Goal: Communication & Community: Answer question/provide support

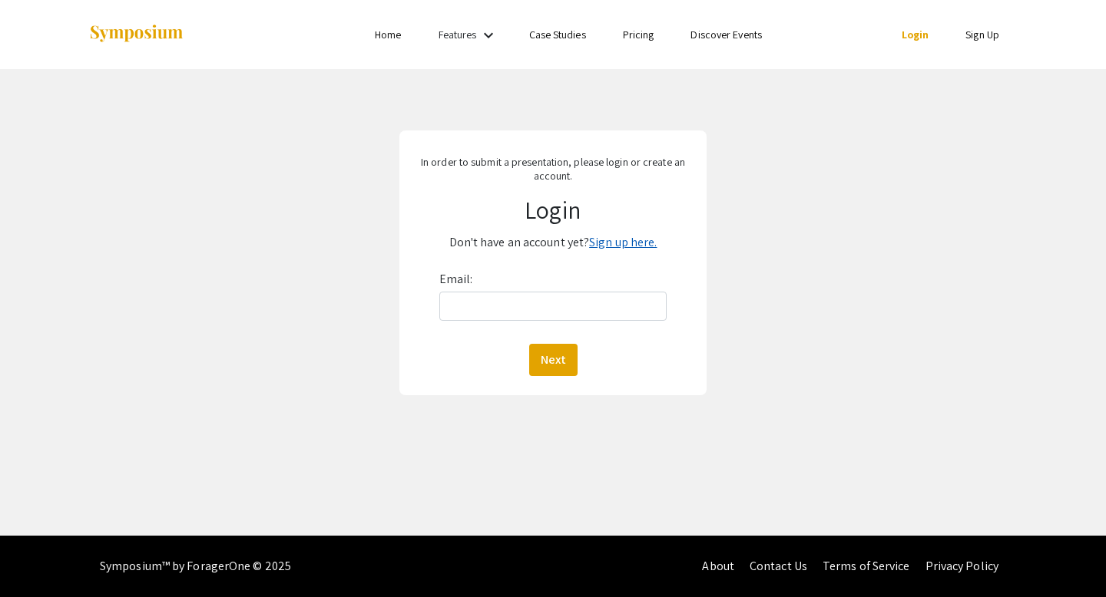
click at [634, 236] on link "Sign up here." at bounding box center [623, 242] width 68 height 16
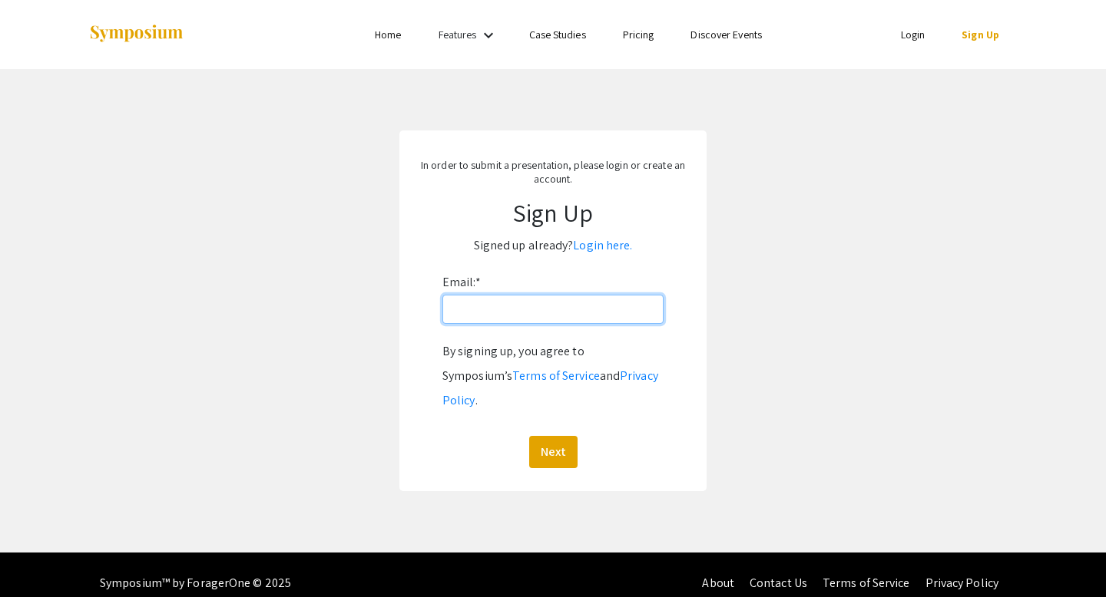
click at [549, 316] on input "Email: *" at bounding box center [552, 309] width 221 height 29
type input "[PERSON_NAME][EMAIL_ADDRESS][PERSON_NAME][DOMAIN_NAME]"
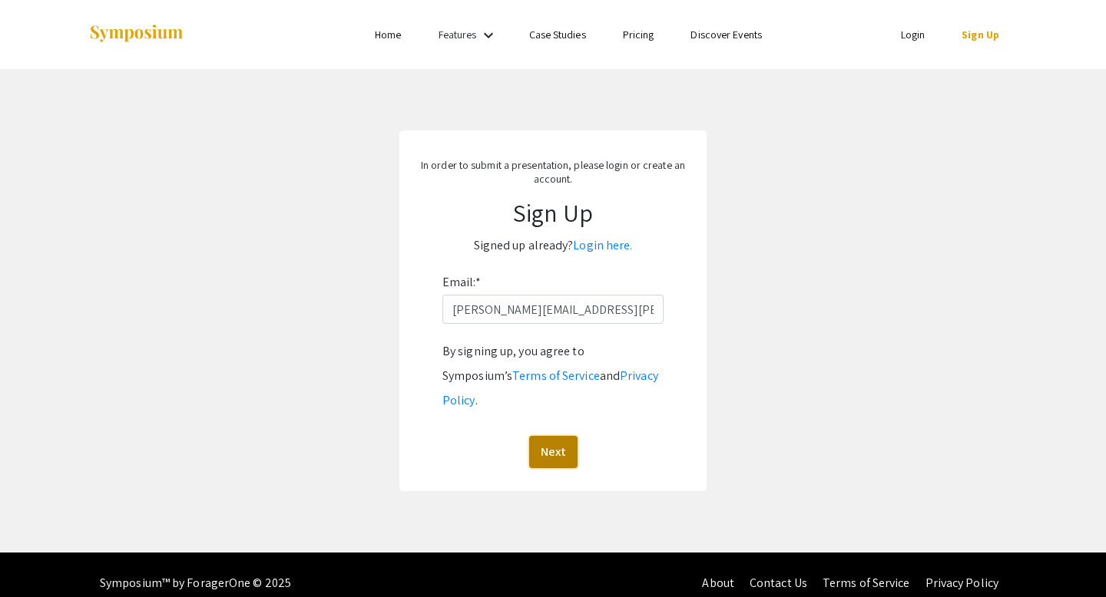
click at [570, 436] on button "Next" at bounding box center [553, 452] width 48 height 32
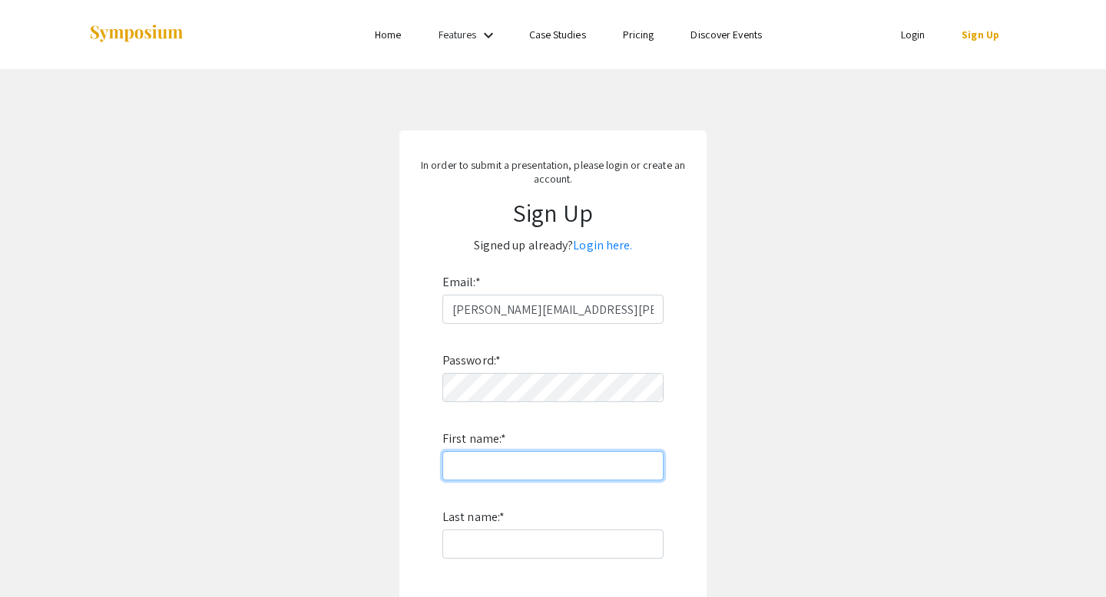
click at [548, 455] on input "First name: *" at bounding box center [552, 466] width 221 height 29
type input "[PERSON_NAME]"
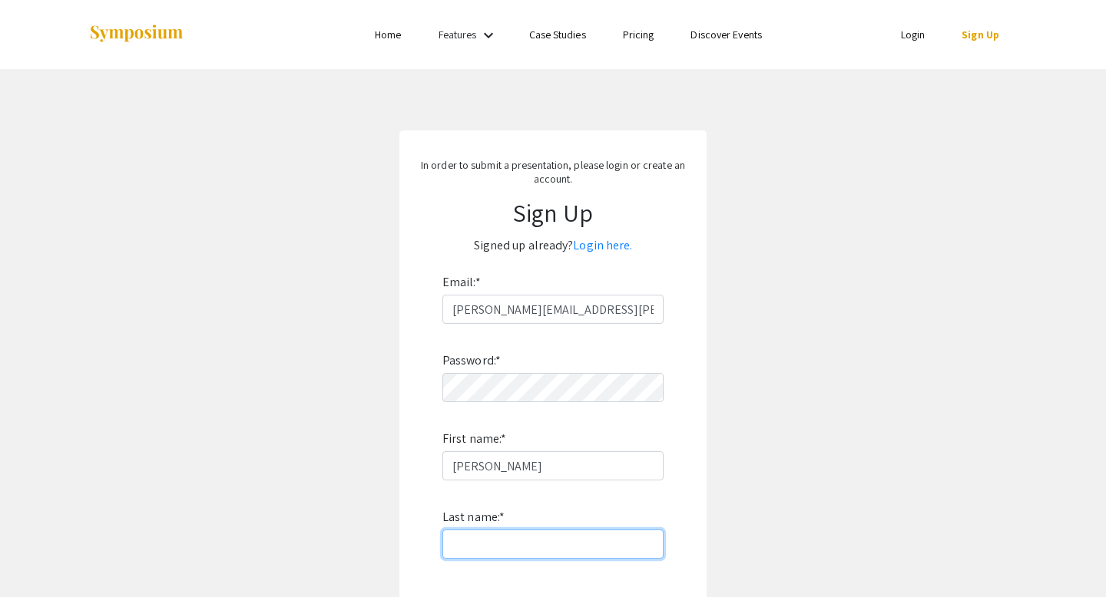
type input "[PERSON_NAME]"
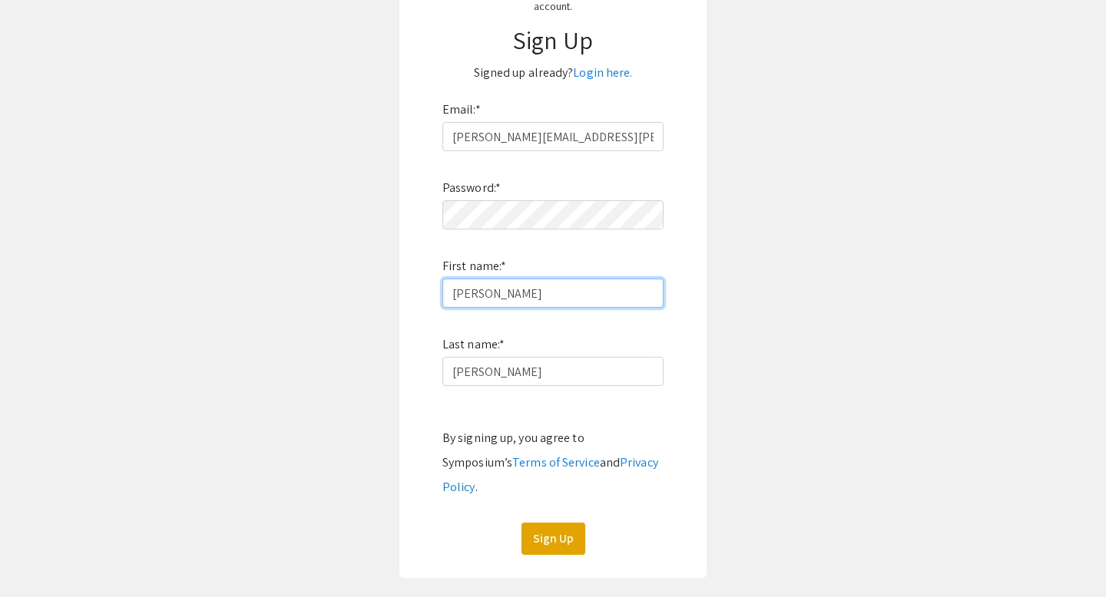
scroll to position [74, 0]
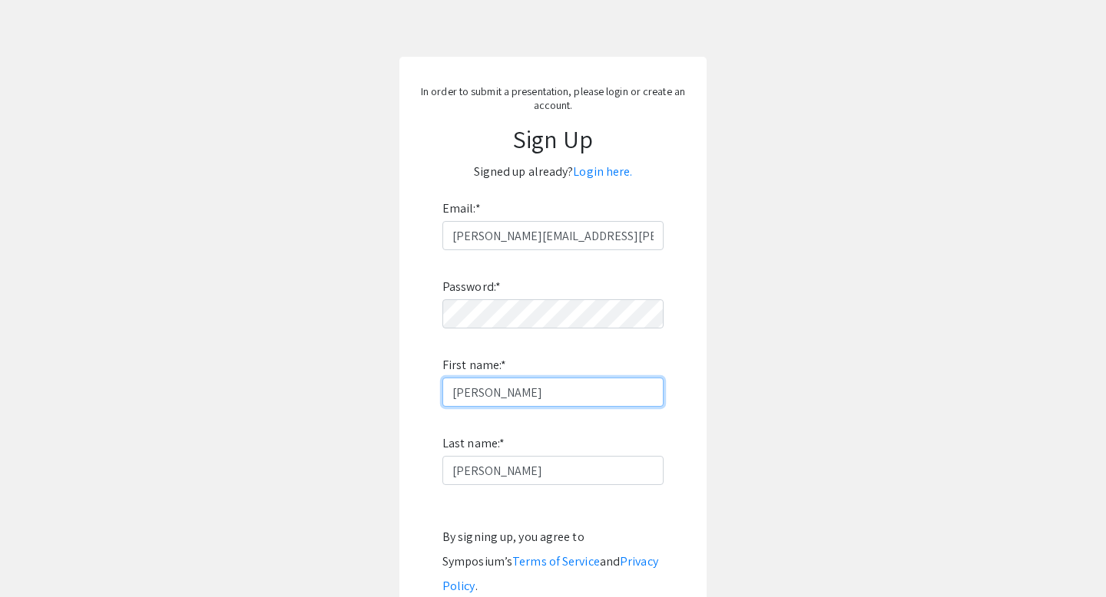
type input "[PERSON_NAME]"
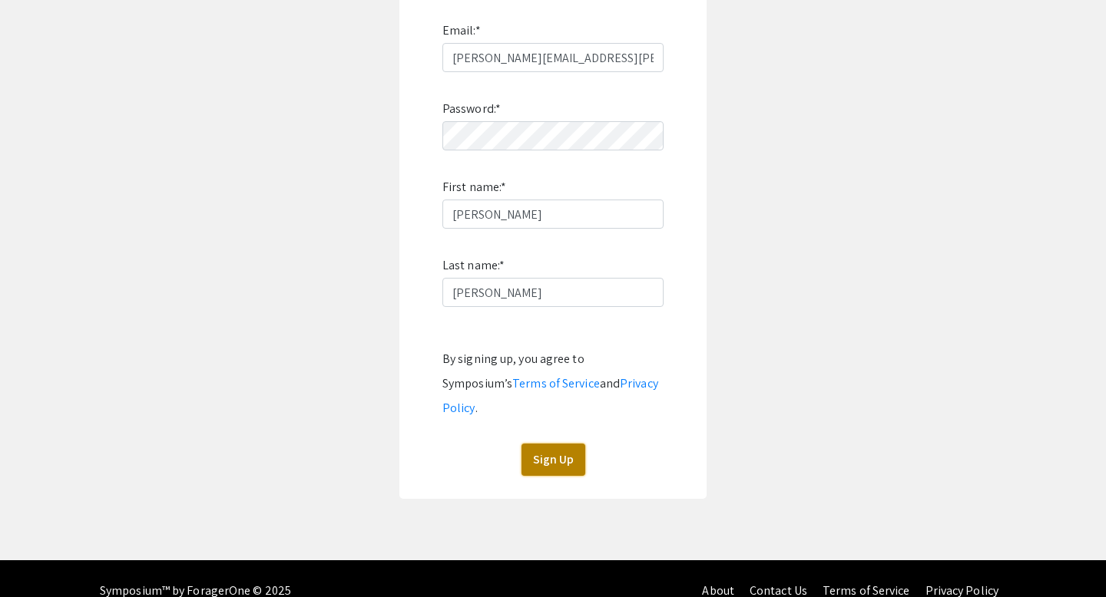
click at [525, 448] on button "Sign Up" at bounding box center [553, 460] width 64 height 32
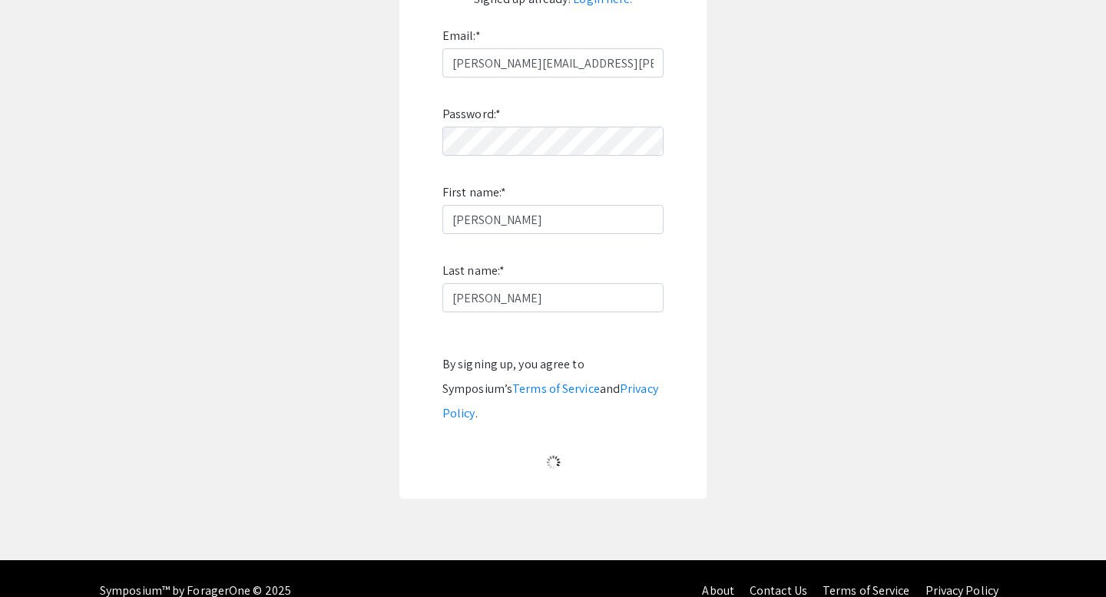
scroll to position [0, 0]
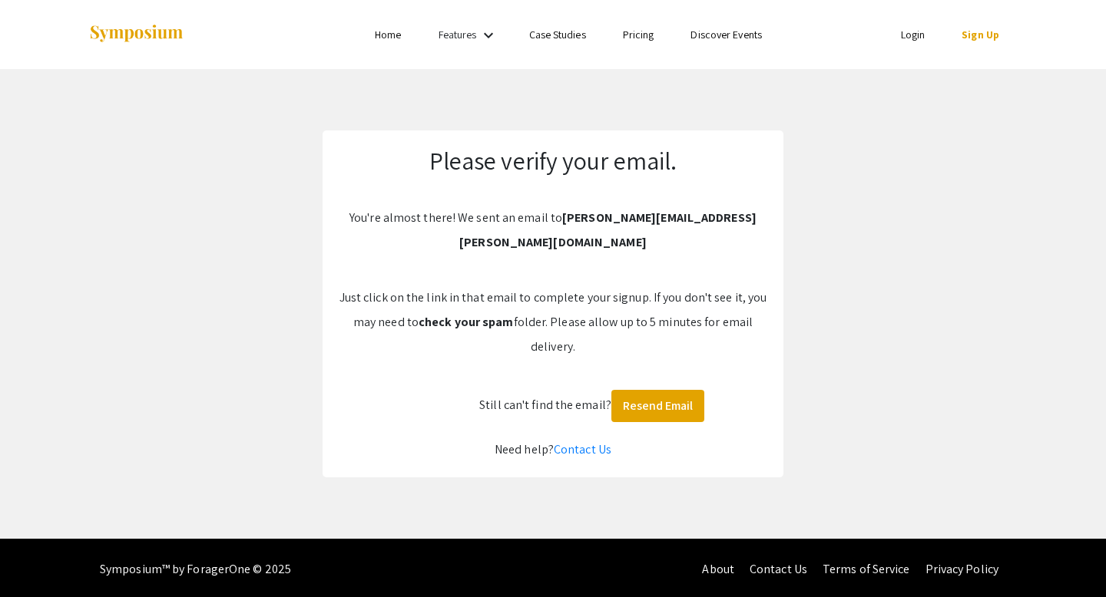
click at [923, 43] on li "Login" at bounding box center [912, 34] width 61 height 18
click at [915, 39] on link "Login" at bounding box center [913, 35] width 25 height 14
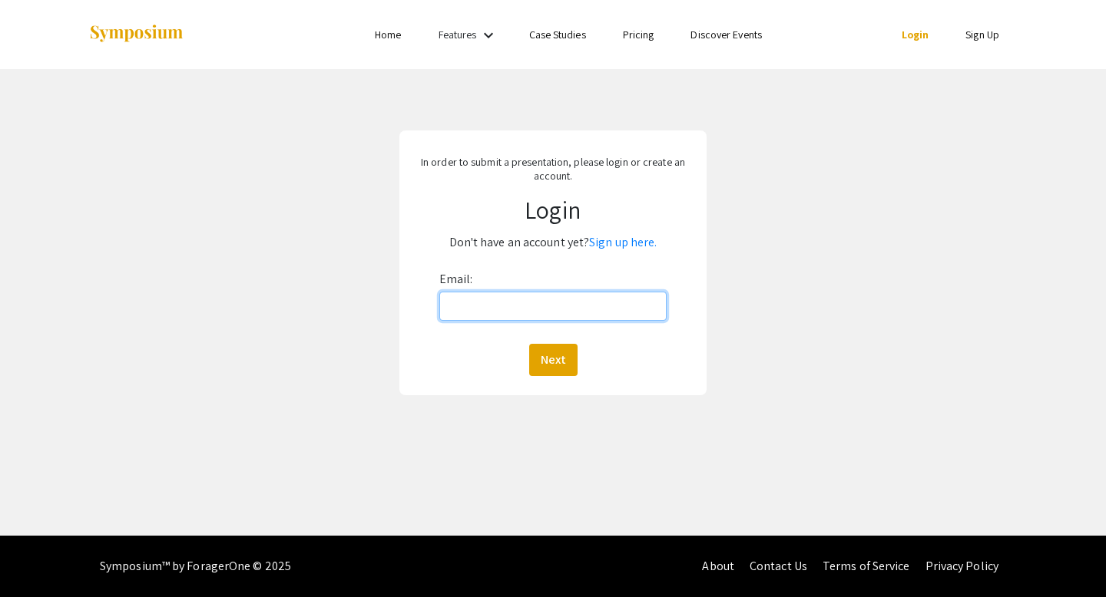
click at [478, 309] on input "Email:" at bounding box center [553, 306] width 228 height 29
type input "[PERSON_NAME][EMAIL_ADDRESS][PERSON_NAME][DOMAIN_NAME]"
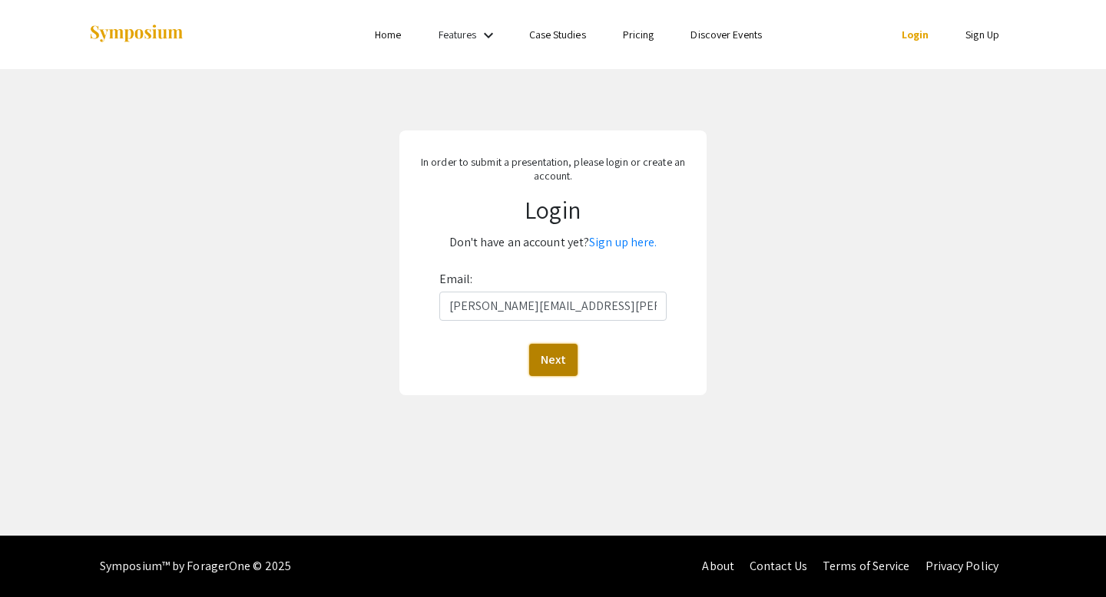
click at [543, 362] on button "Next" at bounding box center [553, 360] width 48 height 32
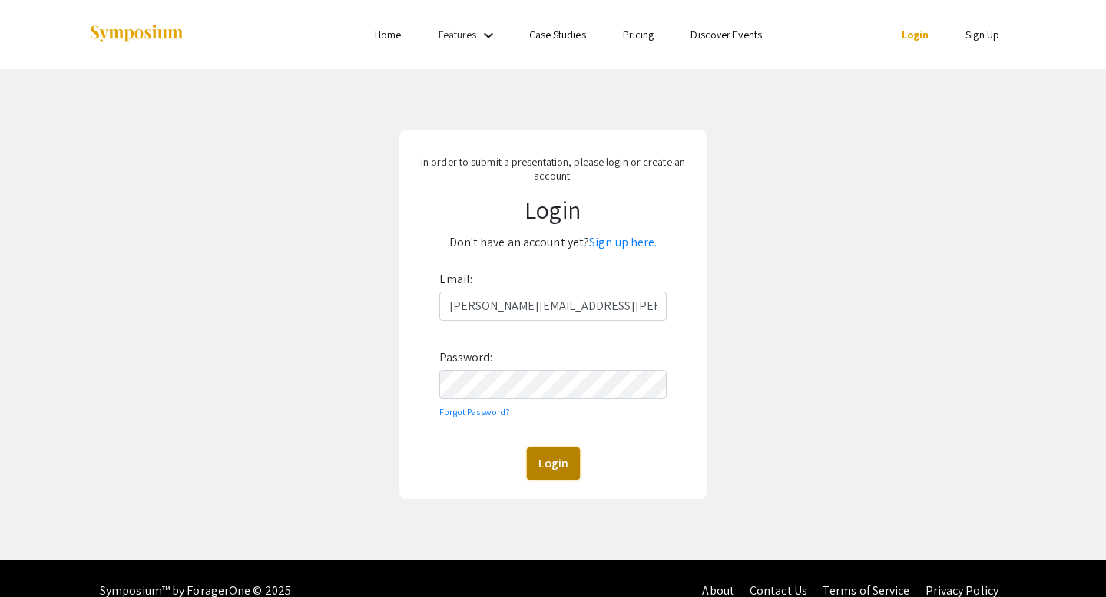
click at [553, 469] on button "Login" at bounding box center [553, 464] width 53 height 32
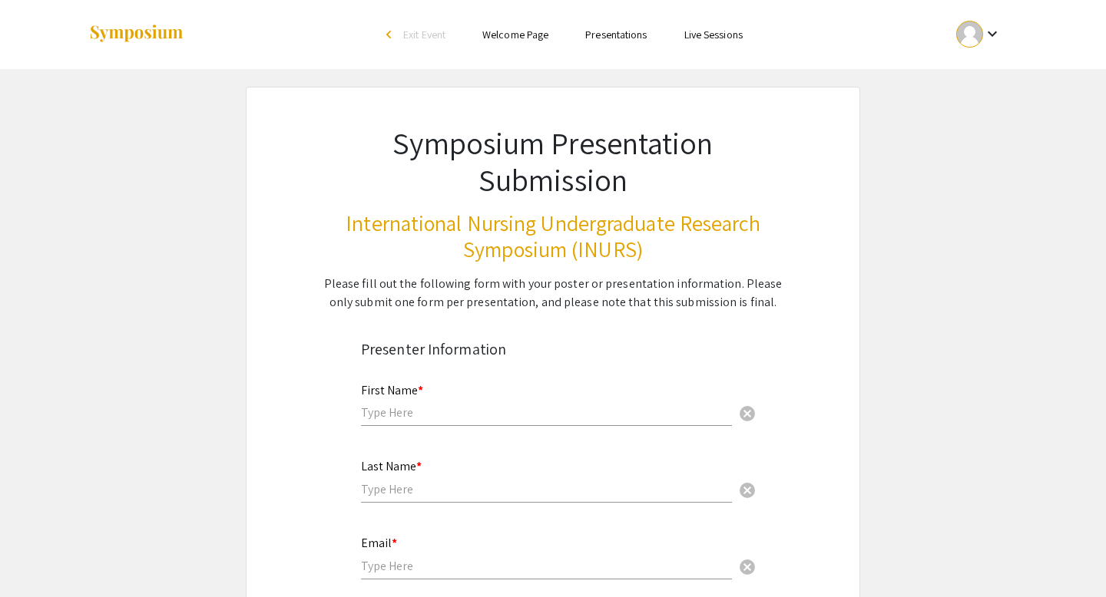
click at [631, 29] on link "Presentations" at bounding box center [615, 35] width 61 height 14
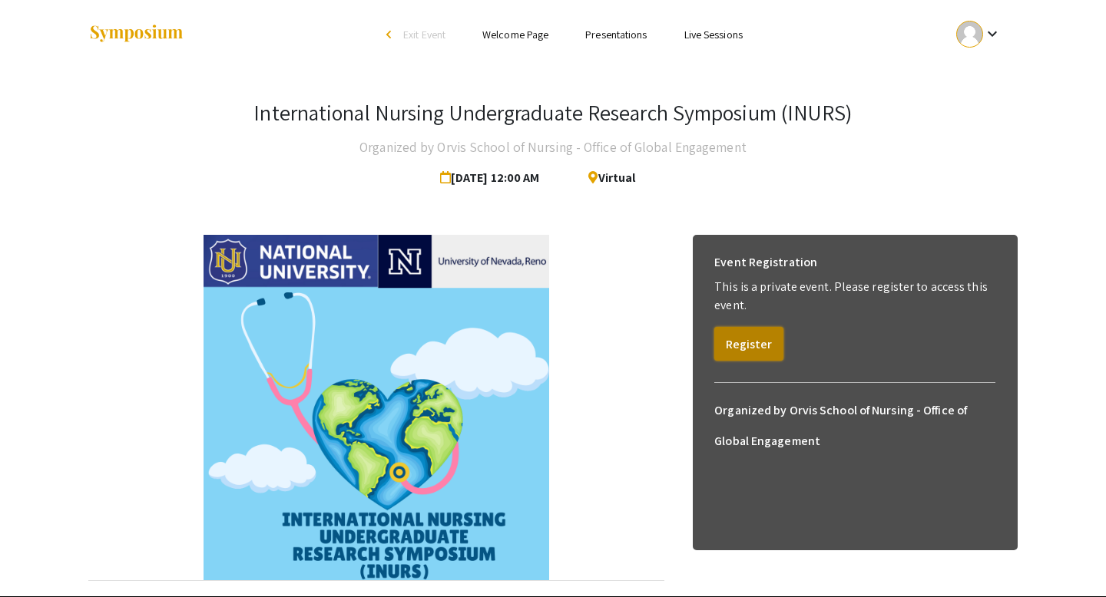
click at [762, 345] on button "Register" at bounding box center [748, 344] width 69 height 34
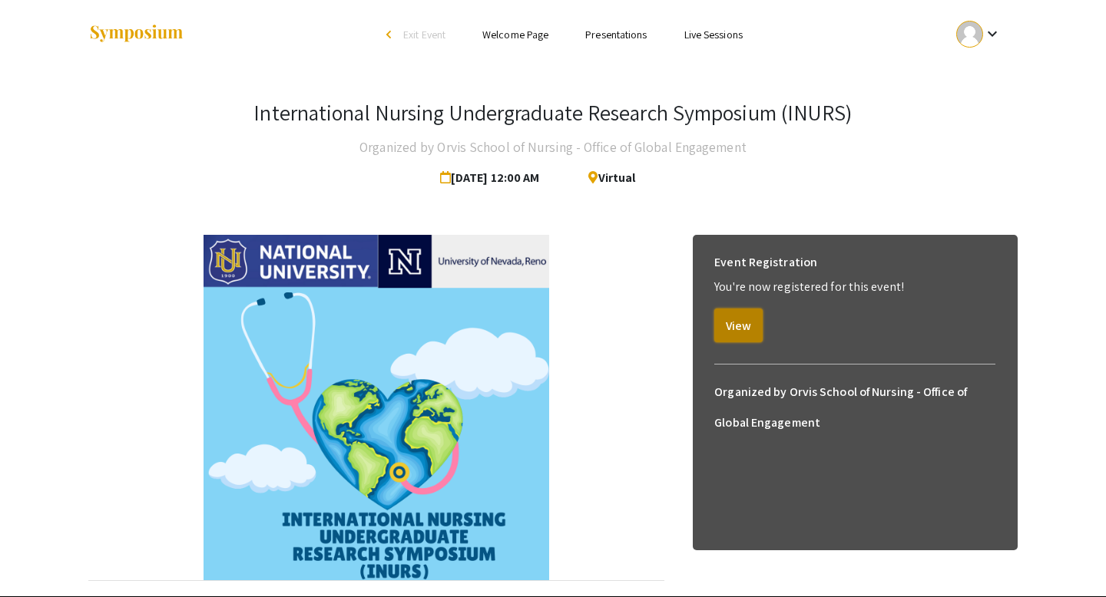
click at [742, 326] on button "View" at bounding box center [738, 326] width 48 height 34
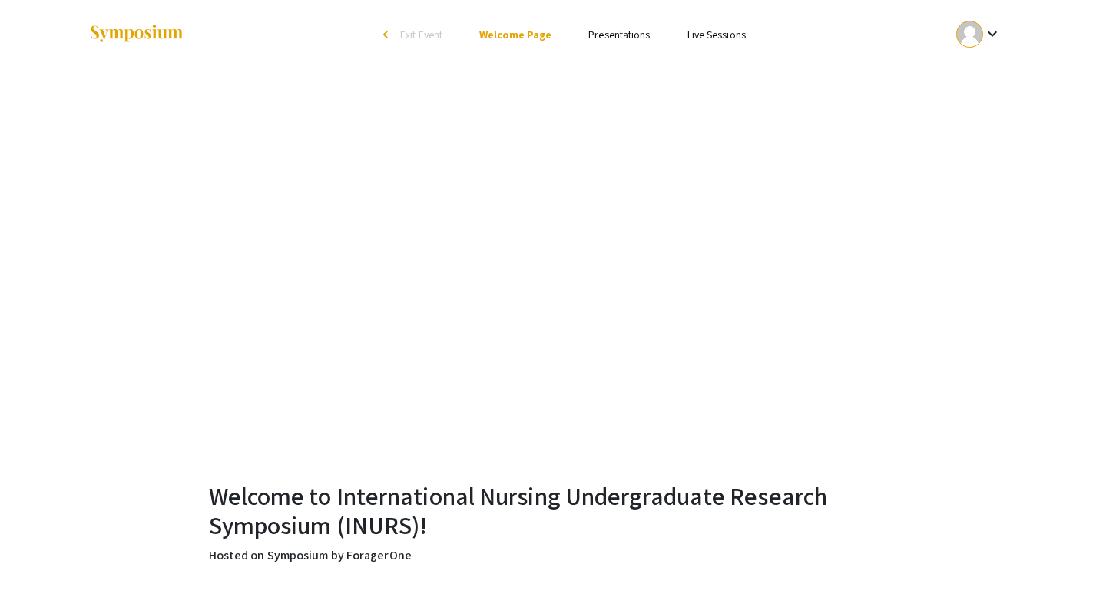
click at [625, 41] on link "Presentations" at bounding box center [618, 35] width 61 height 14
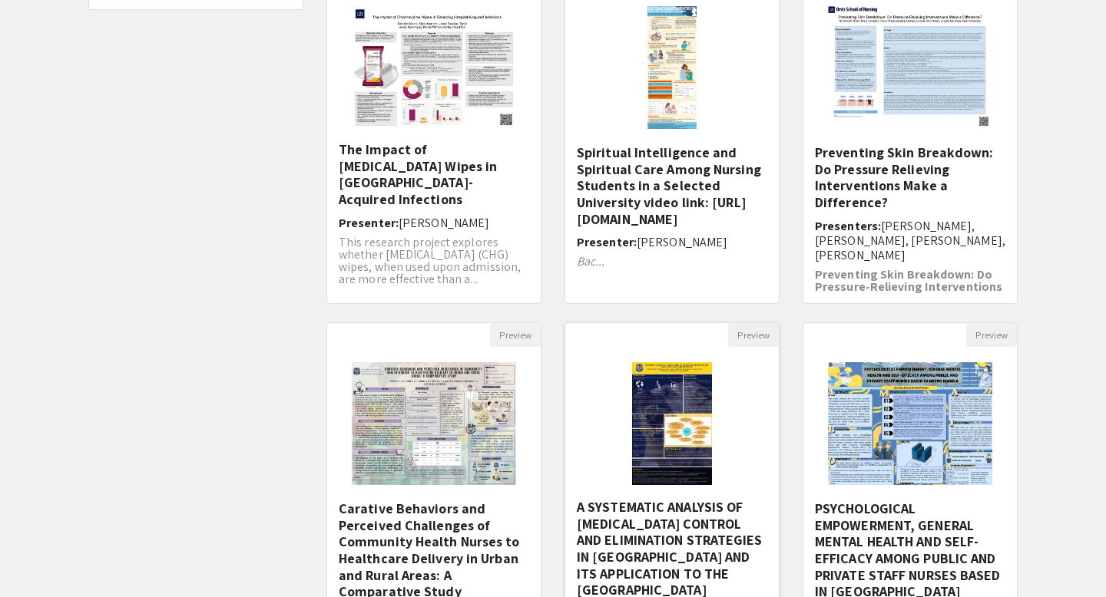
scroll to position [421, 0]
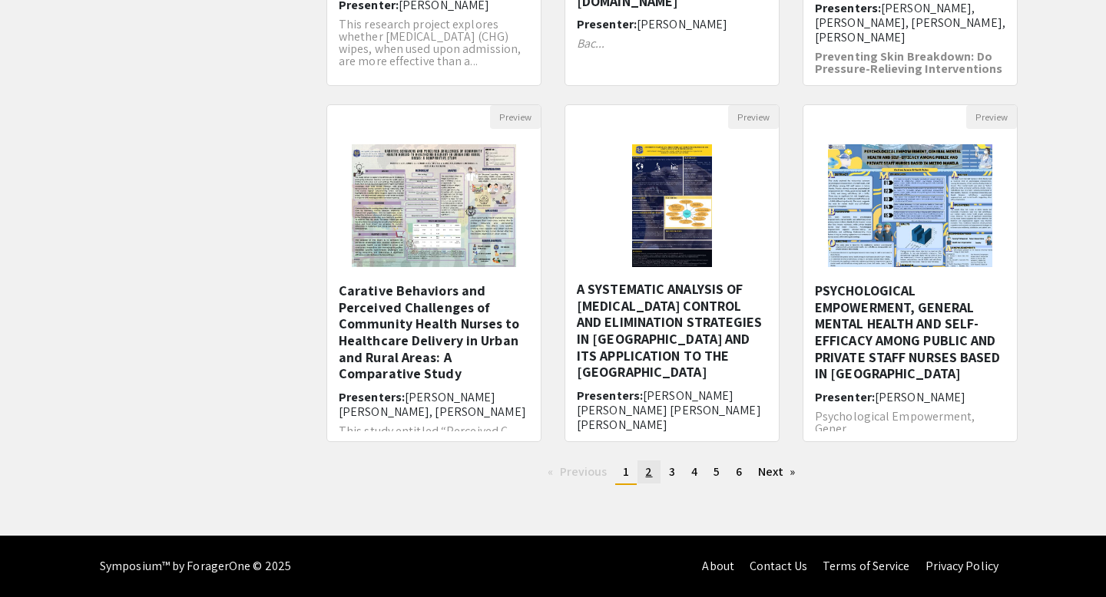
click at [650, 478] on span "2" at bounding box center [648, 472] width 7 height 16
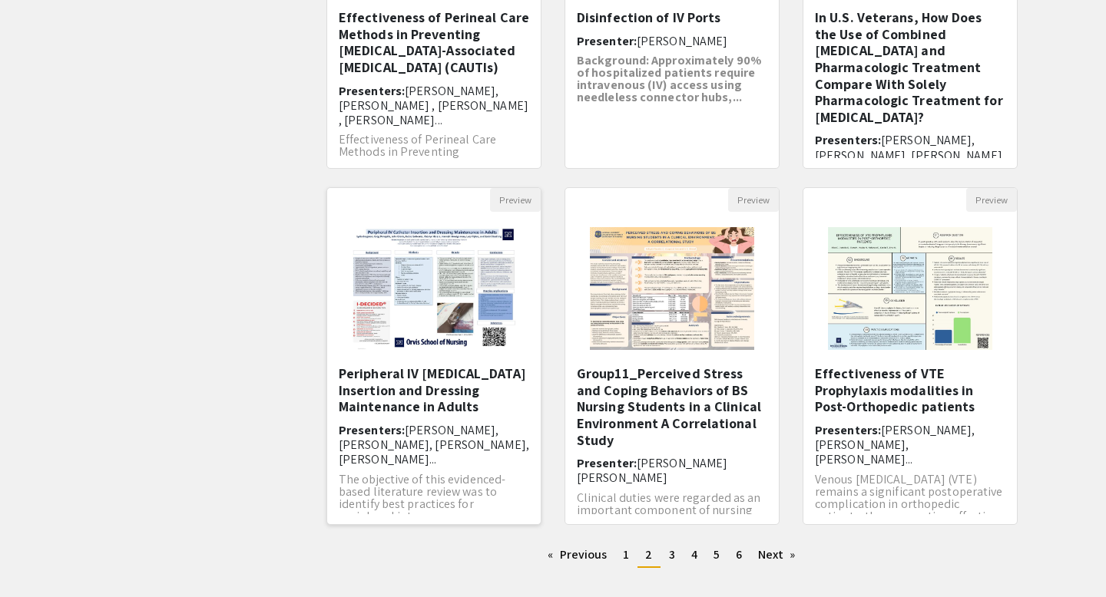
scroll to position [351, 0]
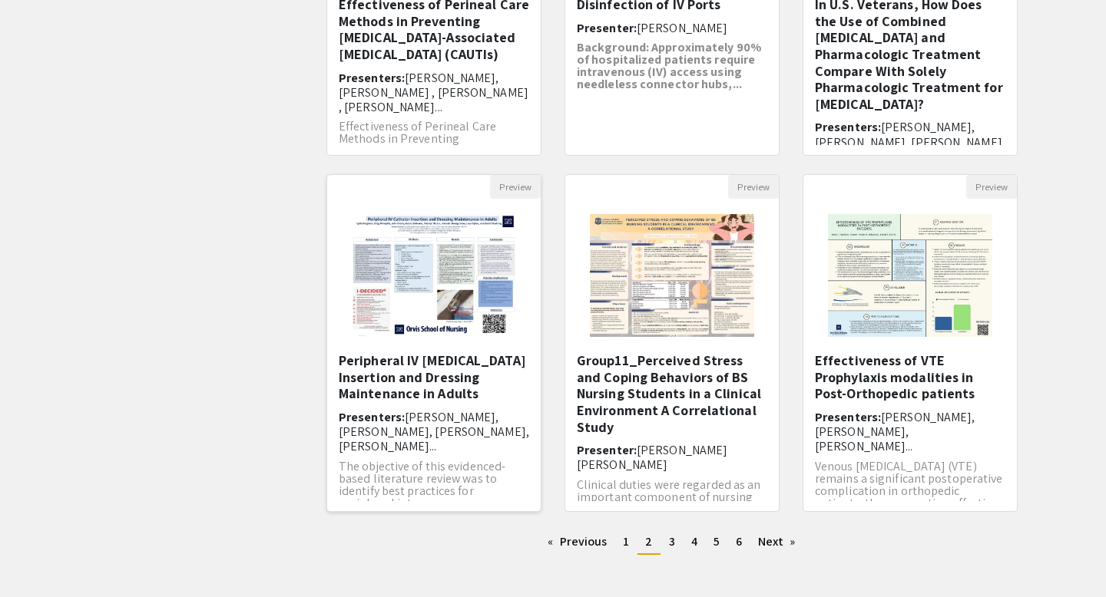
click at [429, 415] on span "[PERSON_NAME], [PERSON_NAME], [PERSON_NAME], [PERSON_NAME]..." at bounding box center [434, 431] width 190 height 45
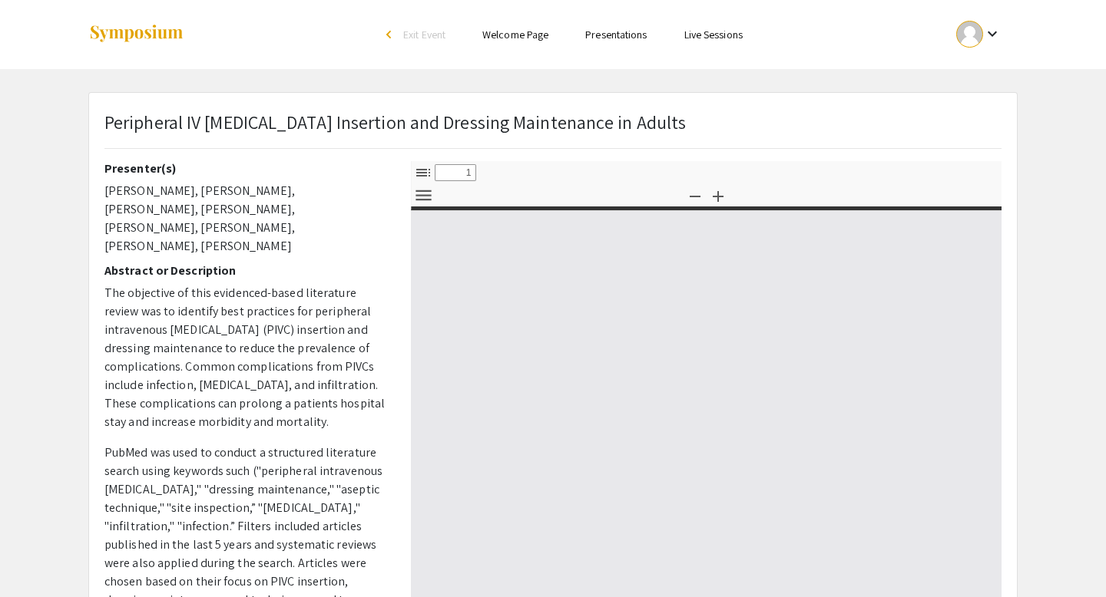
select select "custom"
type input "0"
select select "custom"
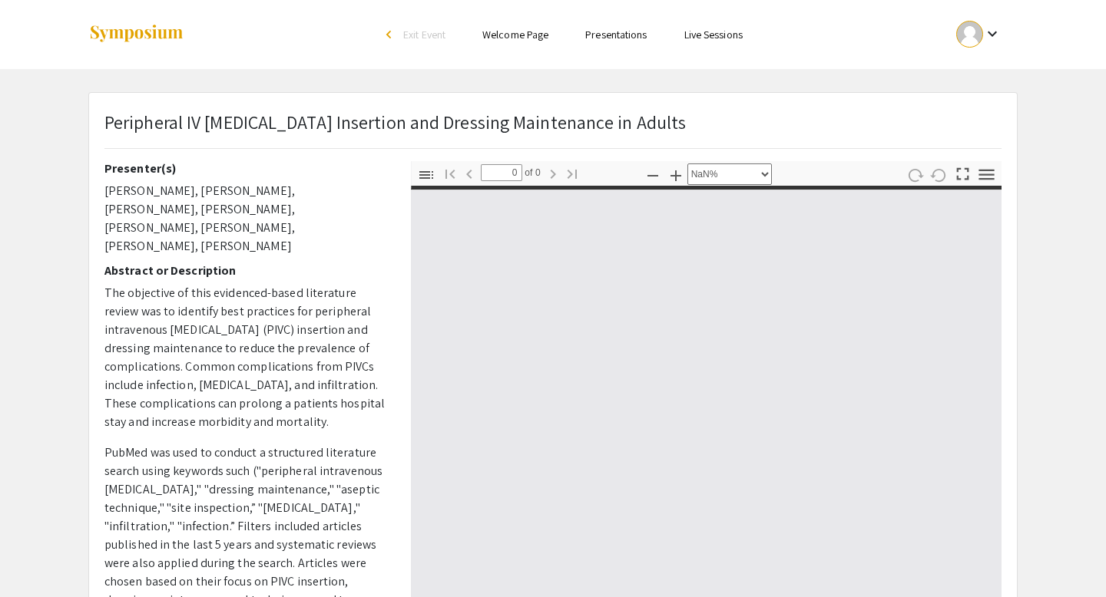
type input "1"
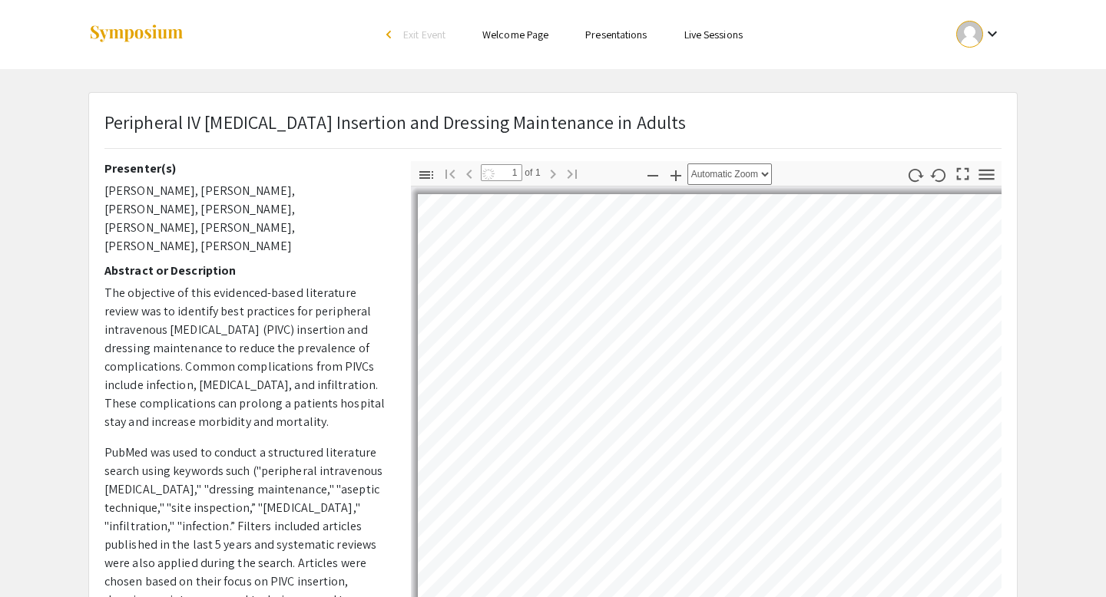
select select "auto"
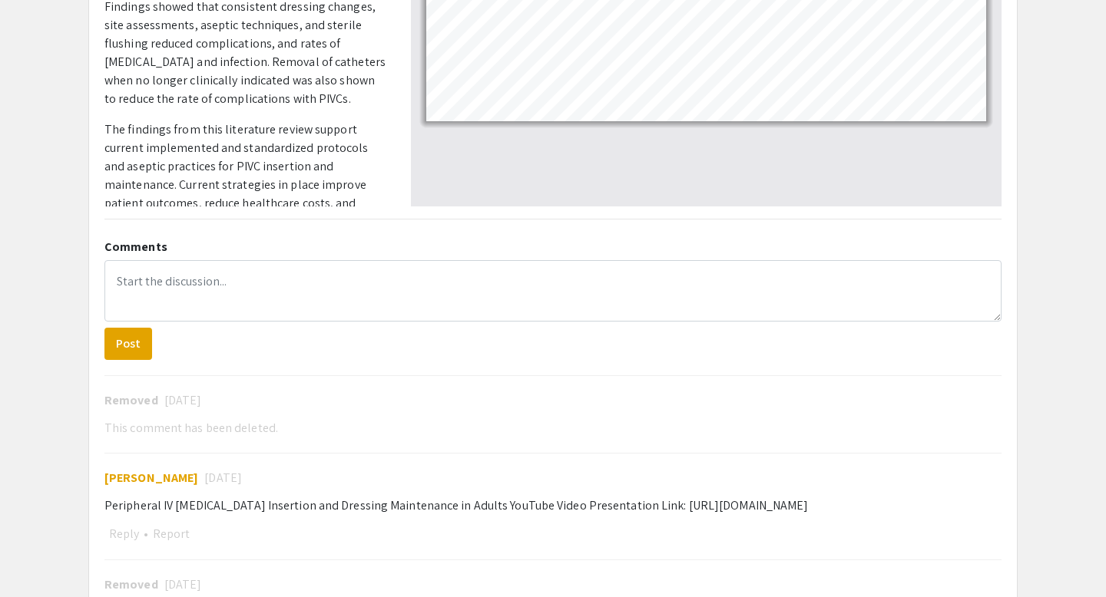
scroll to position [366, 0]
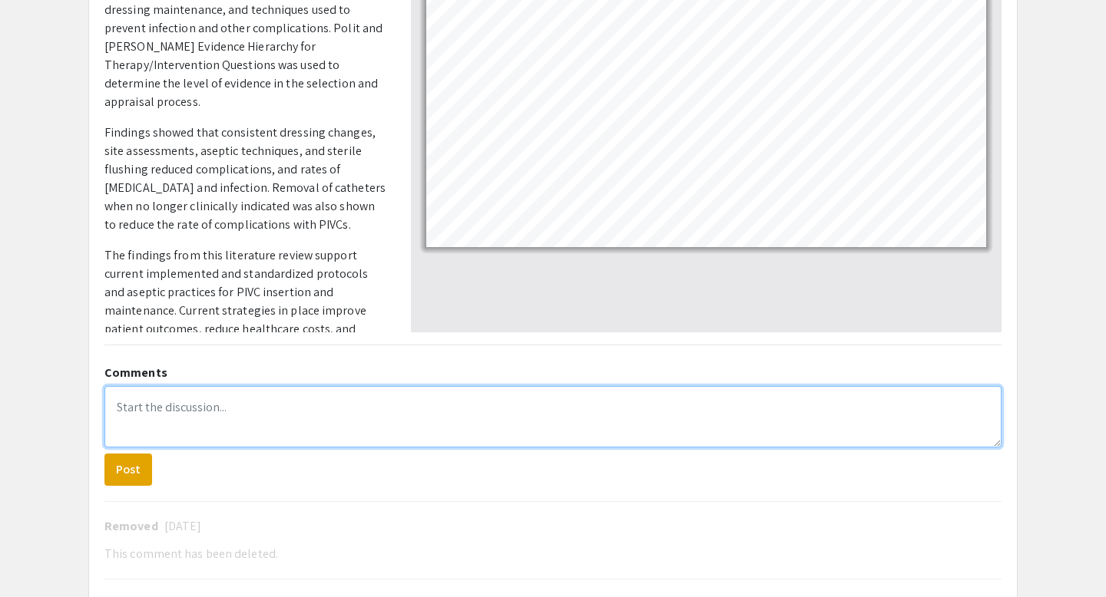
click at [268, 422] on textarea at bounding box center [552, 416] width 897 height 61
type textarea "h"
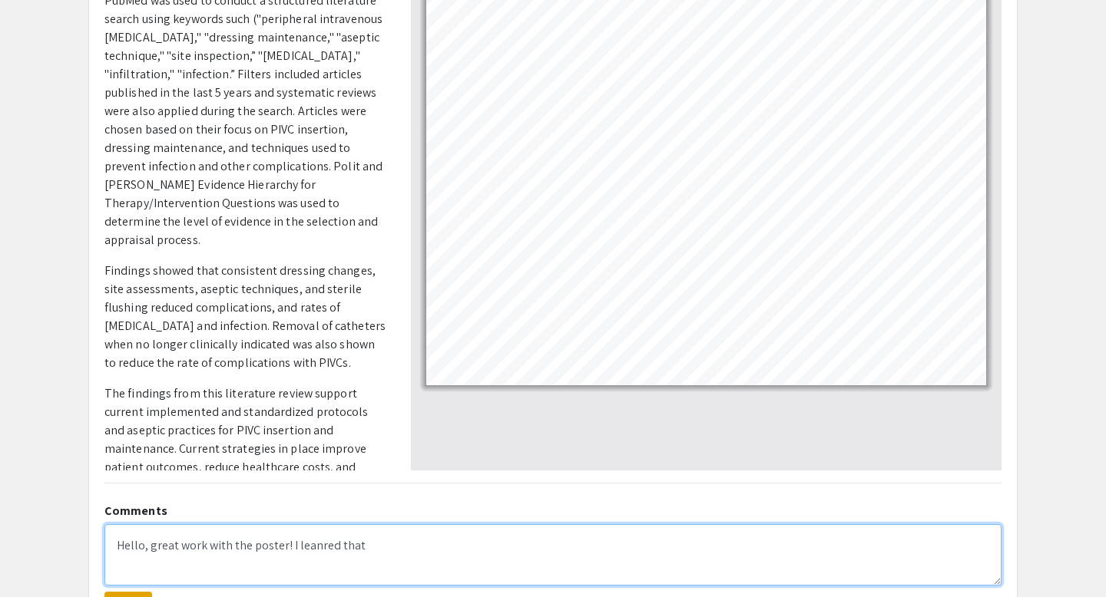
scroll to position [234, 0]
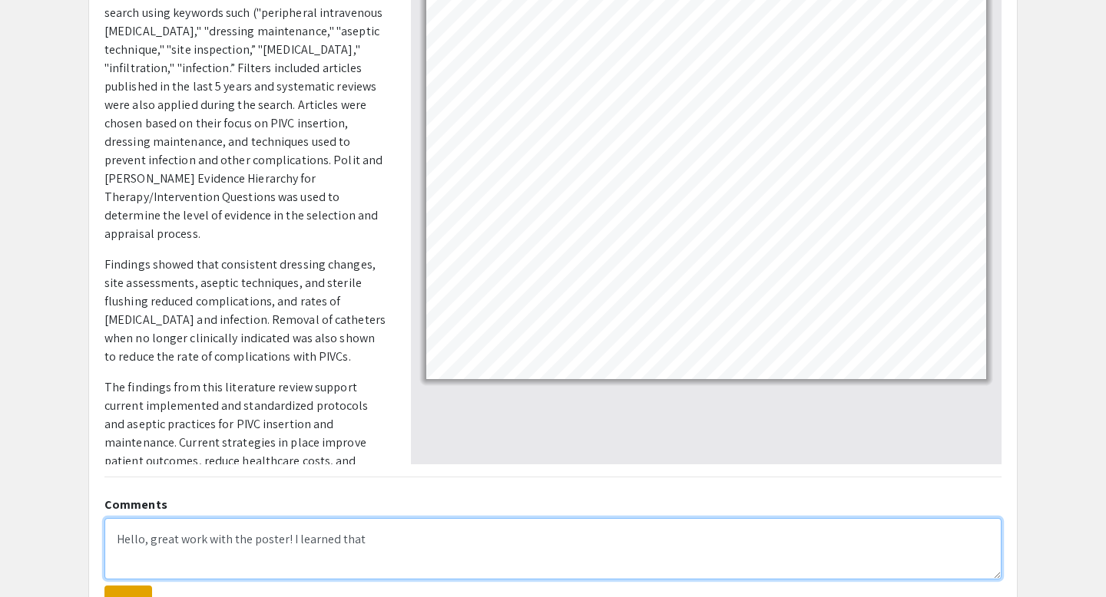
click at [374, 554] on textarea "Hello, great work with the poster! I learned that" at bounding box center [552, 548] width 897 height 61
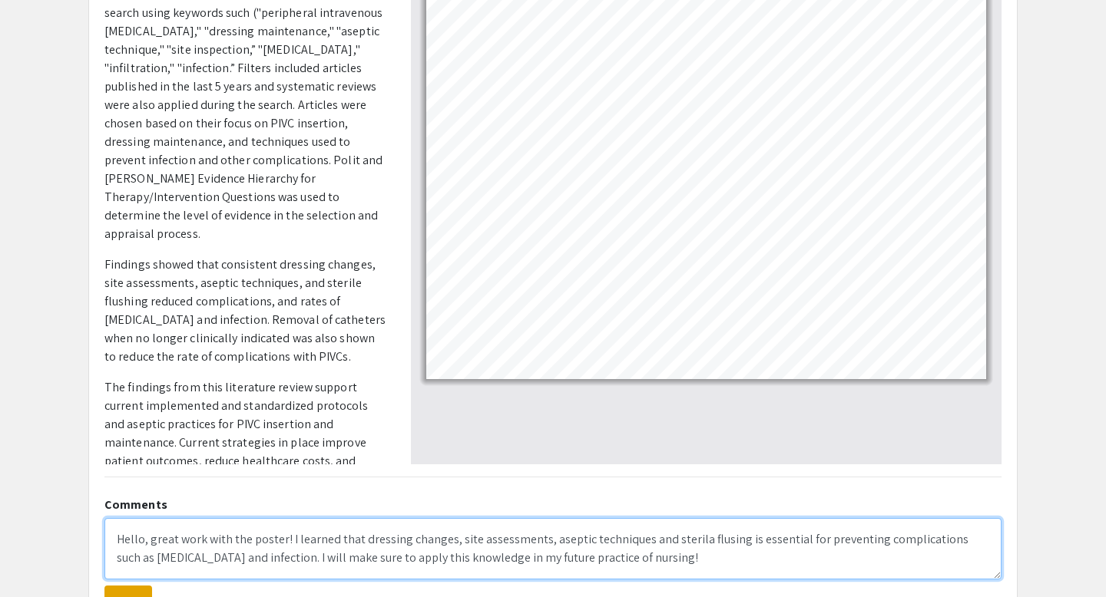
click at [661, 573] on textarea "Hello, great work with the poster! I learned that dressing changes, site assess…" at bounding box center [552, 548] width 897 height 61
click at [690, 545] on textarea "Hello, great work with the poster! I learned that dressing changes, site assess…" at bounding box center [552, 548] width 897 height 61
click at [669, 567] on textarea "Hello, great work with the poster! I learned that dressing changes, site assess…" at bounding box center [552, 548] width 897 height 61
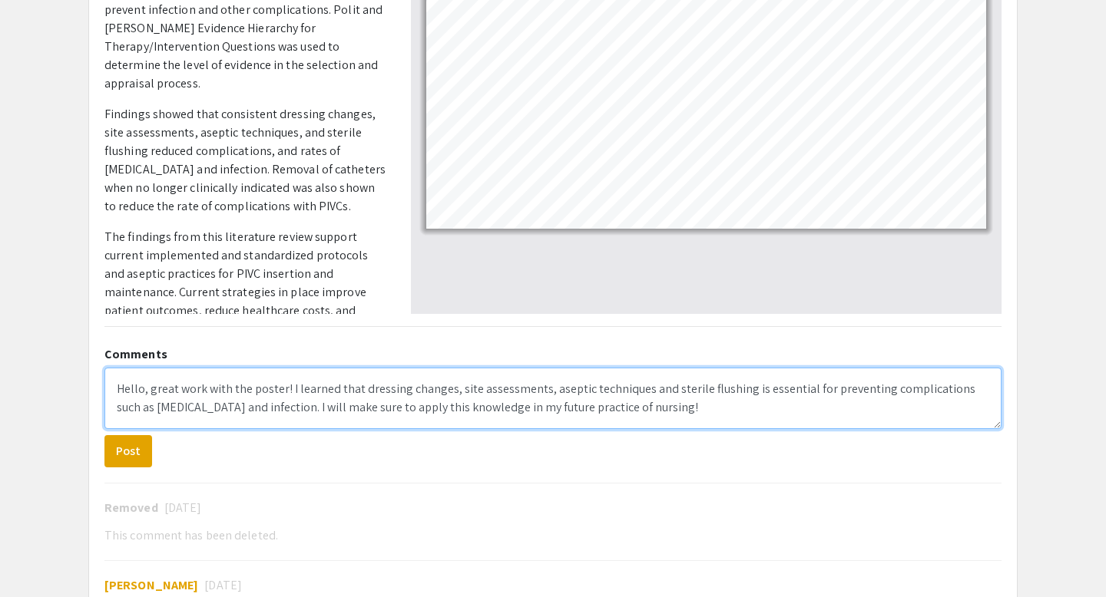
scroll to position [386, 0]
type textarea "Hello, great work with the poster! I learned that dressing changes, site assess…"
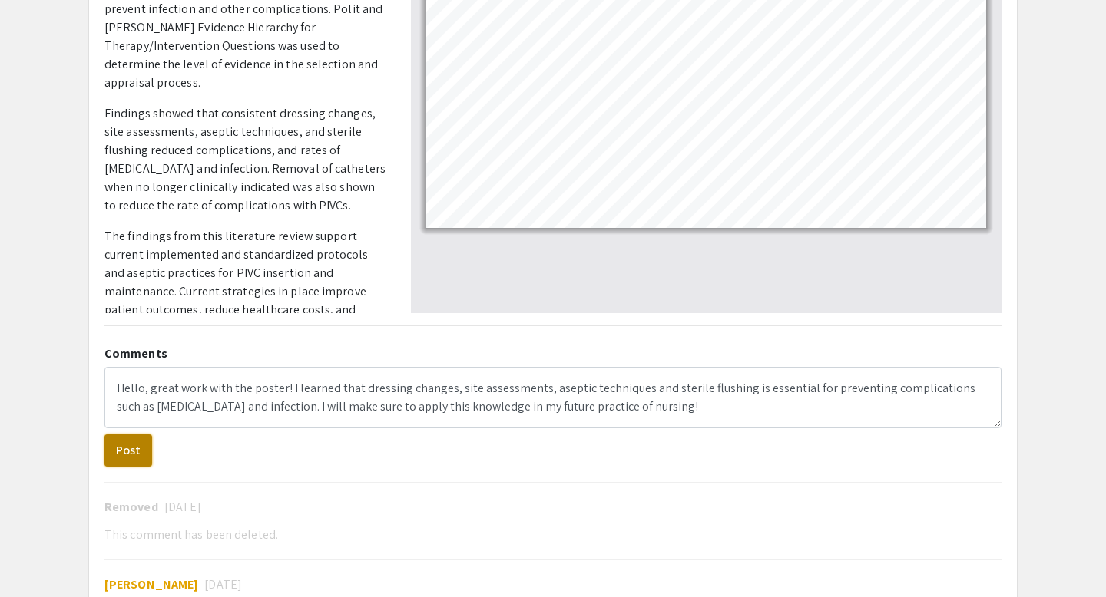
click at [141, 448] on button "Post" at bounding box center [128, 451] width 48 height 32
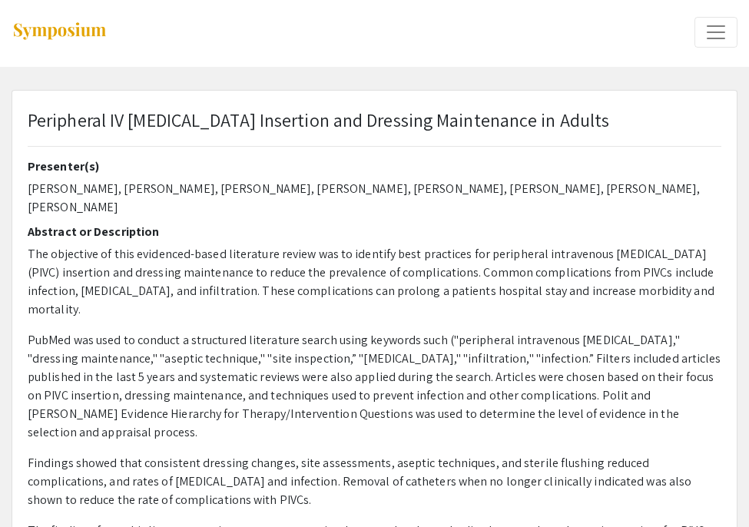
scroll to position [0, 0]
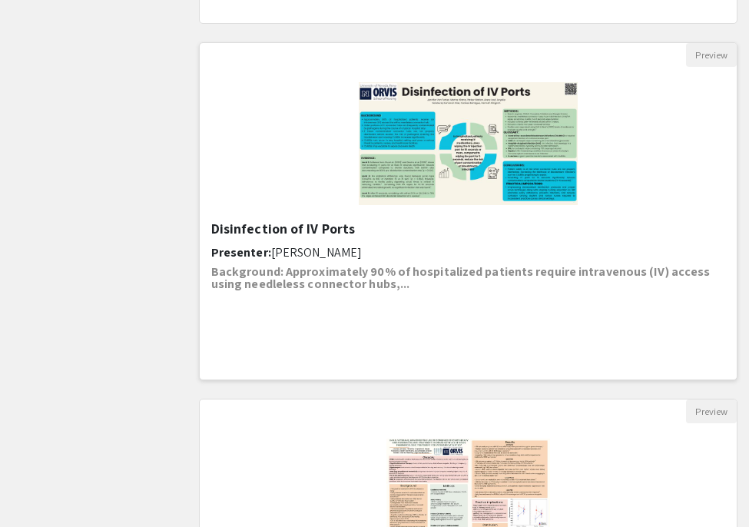
scroll to position [508, 0]
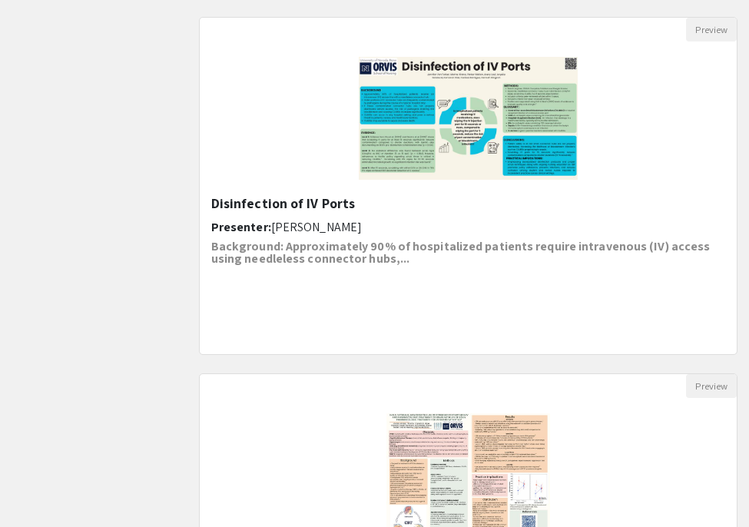
click at [512, 129] on img "Open Presentation <p>Disinfection of IV Ports</p>" at bounding box center [467, 118] width 249 height 154
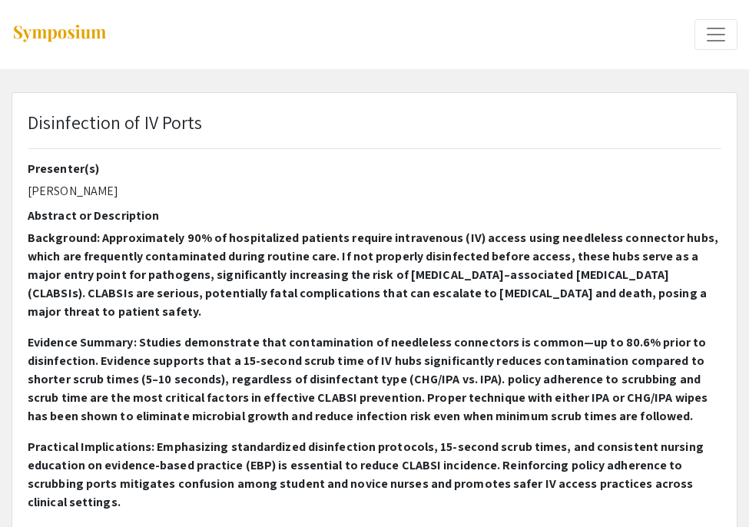
select select "custom"
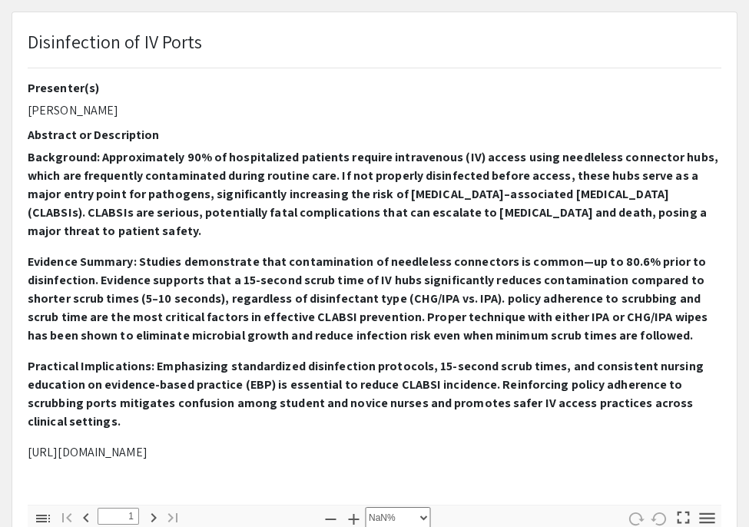
type input "0"
select select "custom"
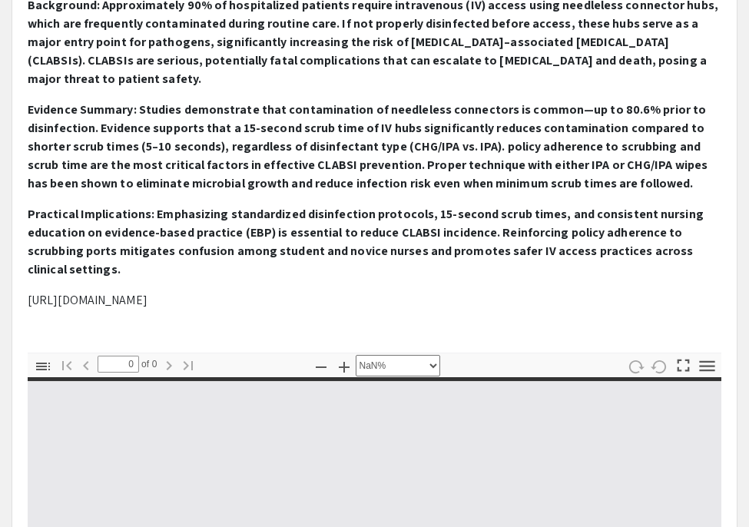
type input "1"
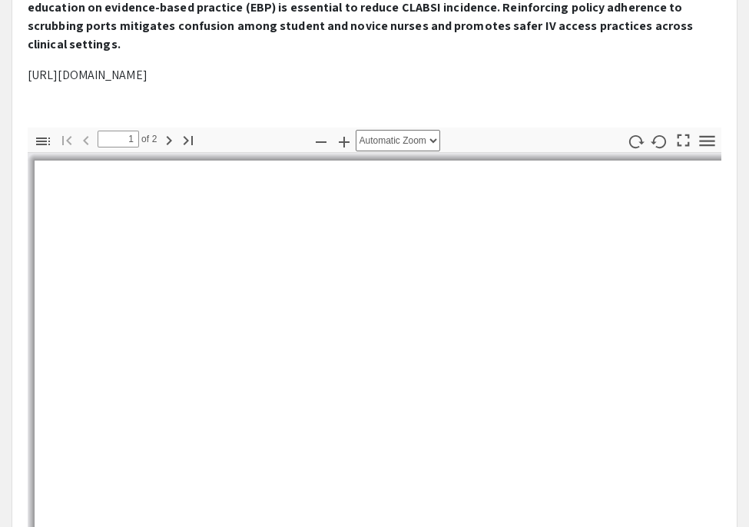
scroll to position [460, 0]
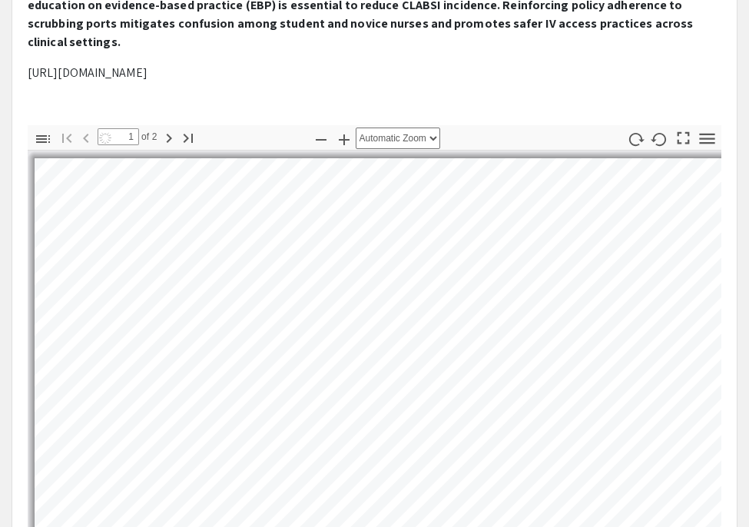
select select "auto"
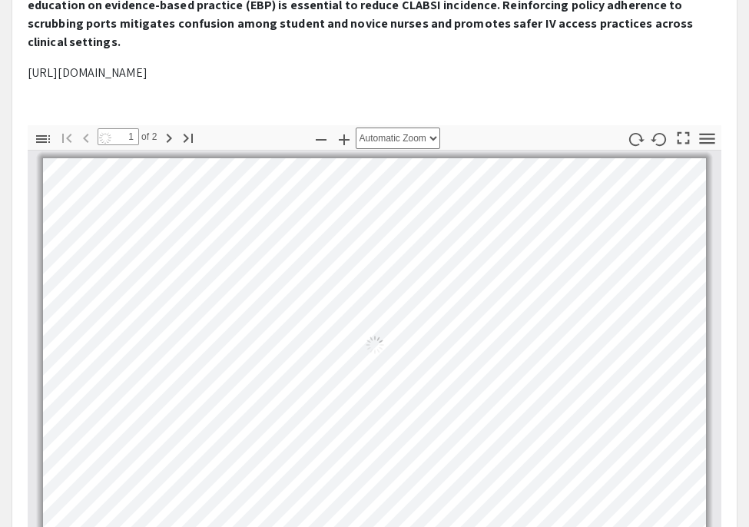
scroll to position [5, 0]
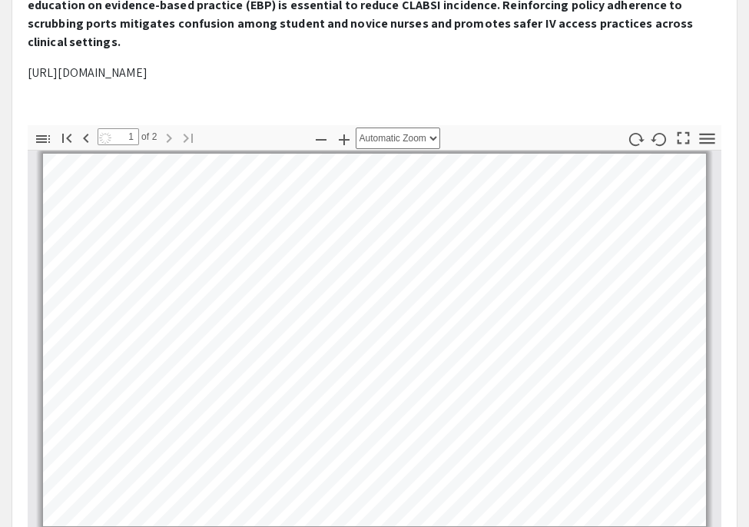
type input "2"
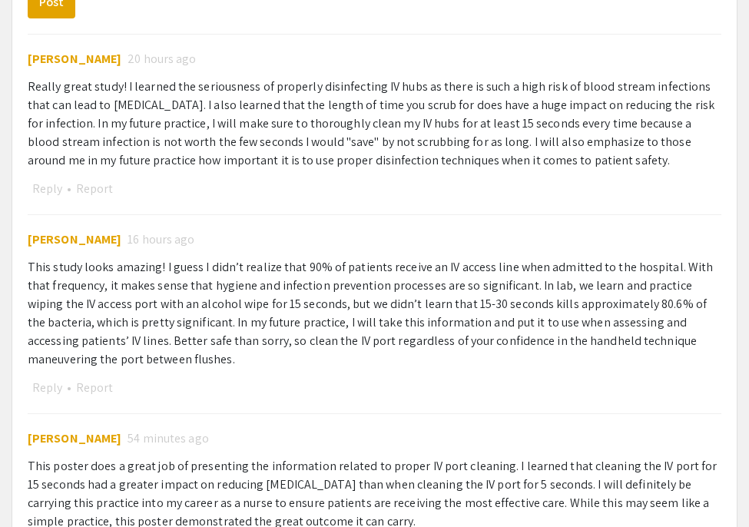
scroll to position [1355, 0]
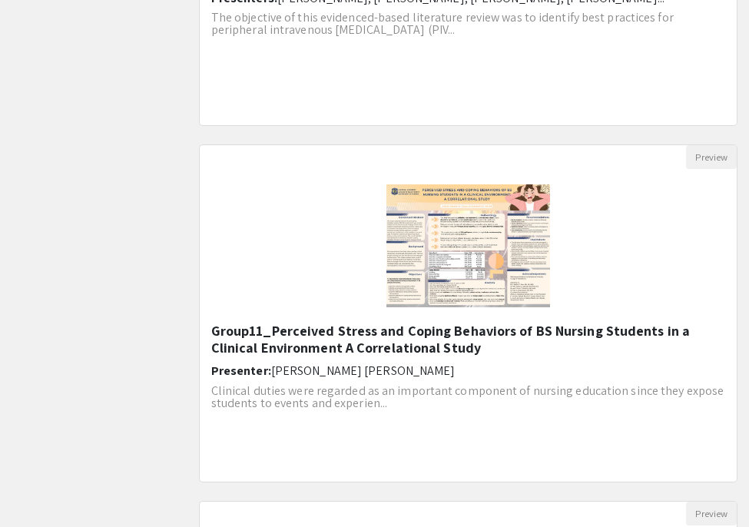
scroll to position [1455, 0]
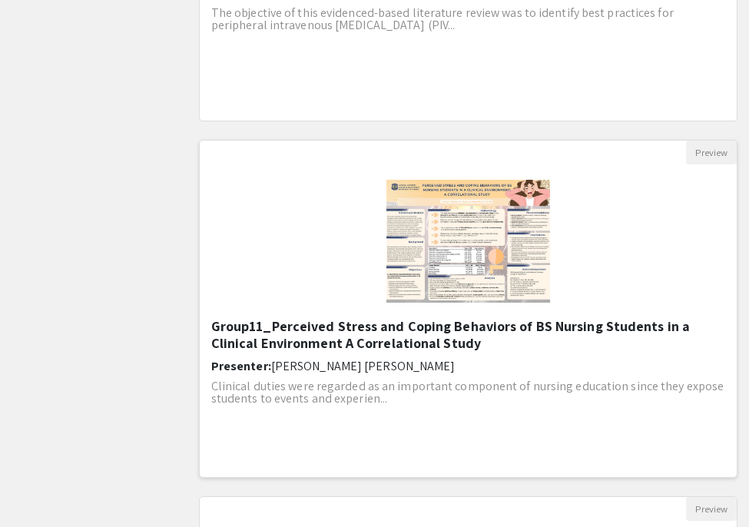
click at [489, 269] on img "Open Presentation <p>Group11_Perceived Stress and Coping Behaviors of BS Nursin…" at bounding box center [468, 241] width 194 height 154
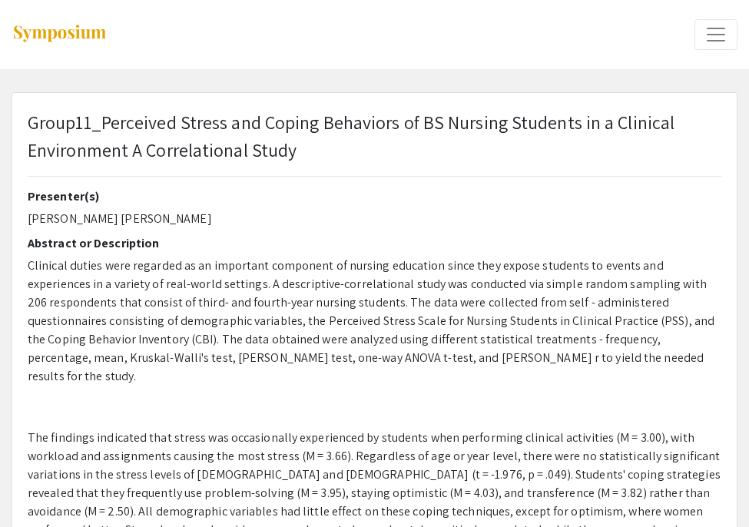
select select "custom"
type input "0"
select select "auto"
type input "1"
select select "auto"
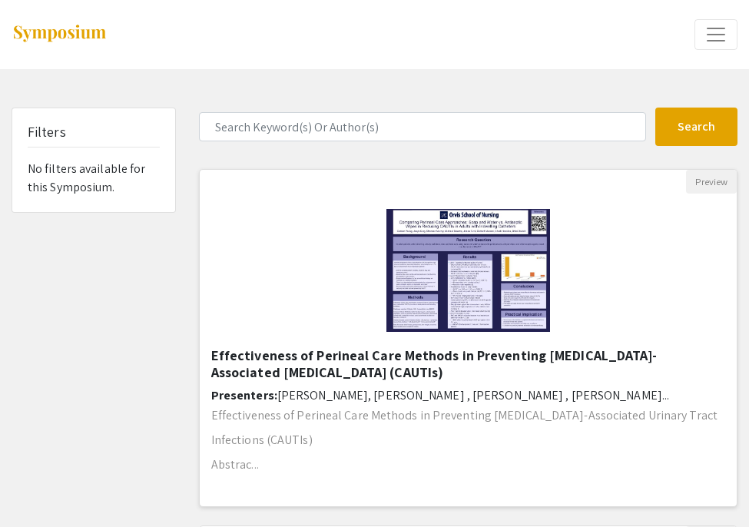
click at [478, 268] on img "Open Presentation <p>Effectiveness of Perineal Care Methods in Preventing Cathe…" at bounding box center [468, 271] width 194 height 154
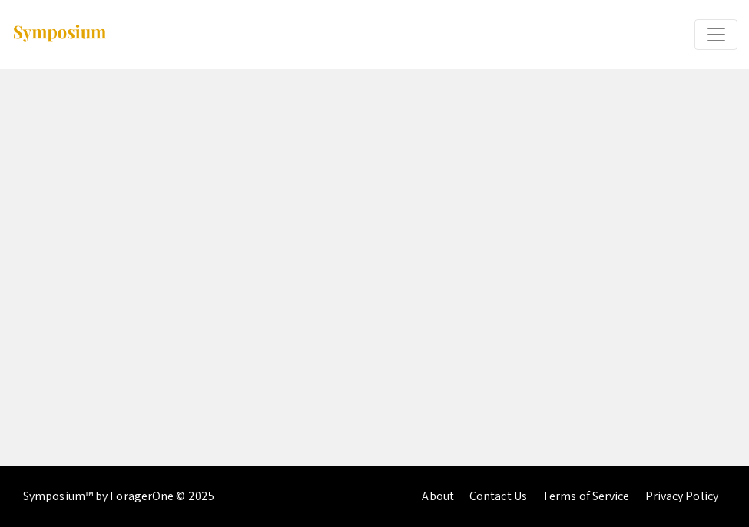
select select "custom"
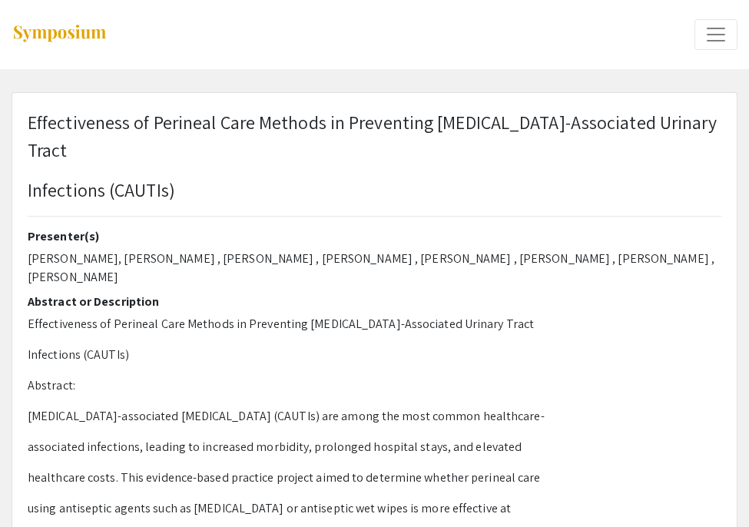
type input "0"
select select "custom"
type input "1"
select select "auto"
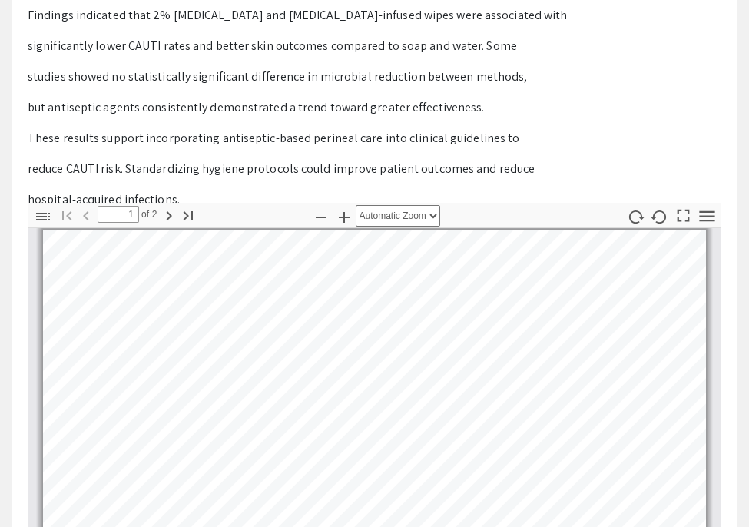
scroll to position [655, 0]
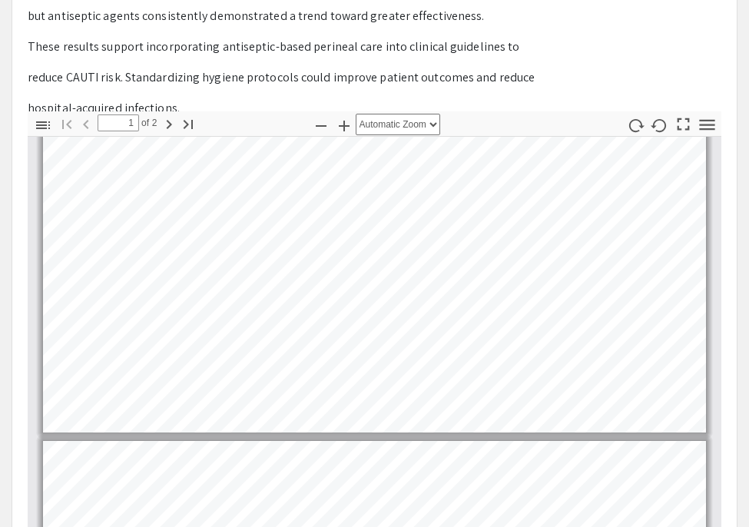
type input "2"
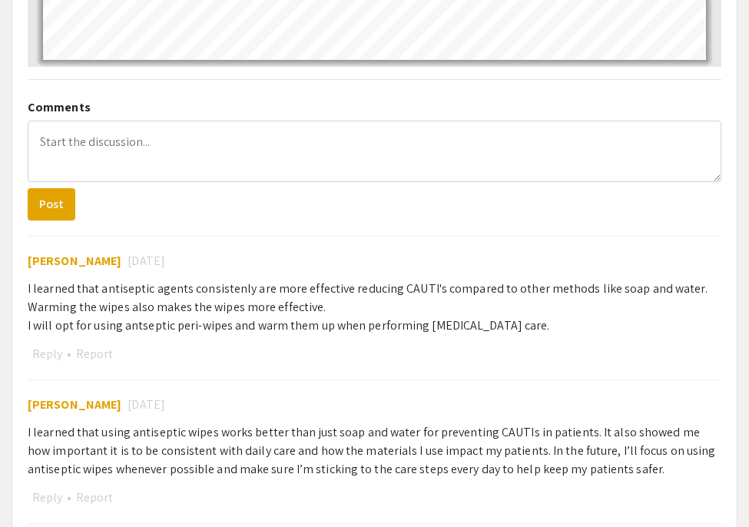
scroll to position [1238, 0]
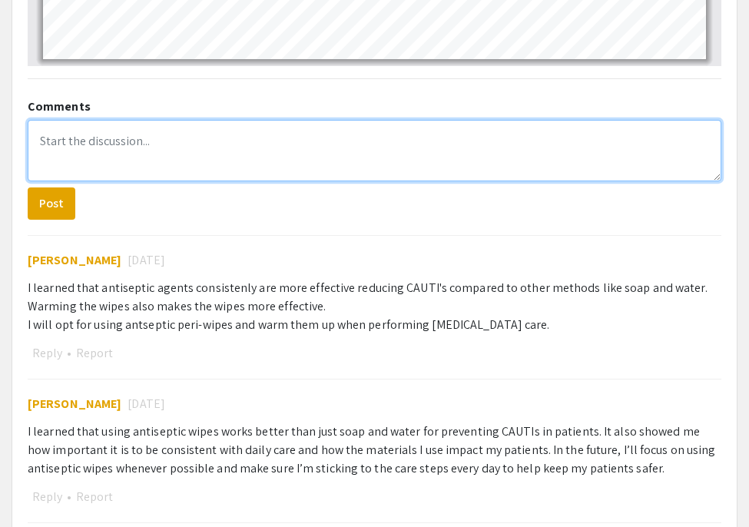
click at [345, 147] on textarea at bounding box center [374, 150] width 693 height 61
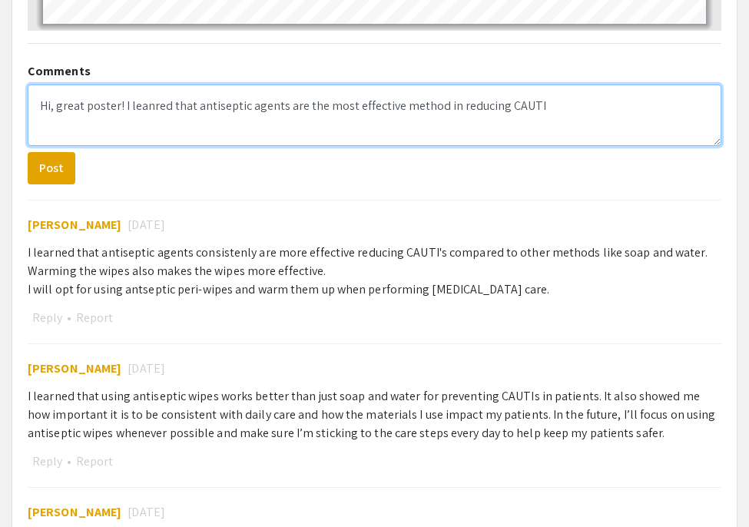
scroll to position [1256, 0]
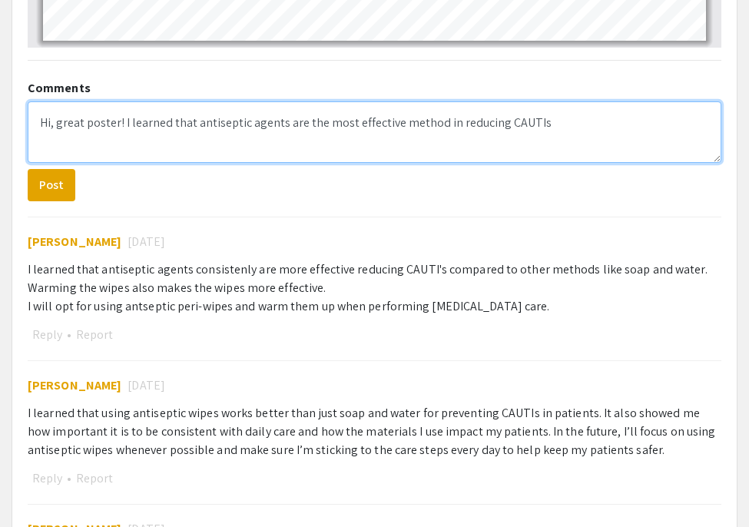
click at [591, 101] on textarea "Hi, great poster! I learned that antiseptic agents are the most effective metho…" at bounding box center [374, 131] width 693 height 61
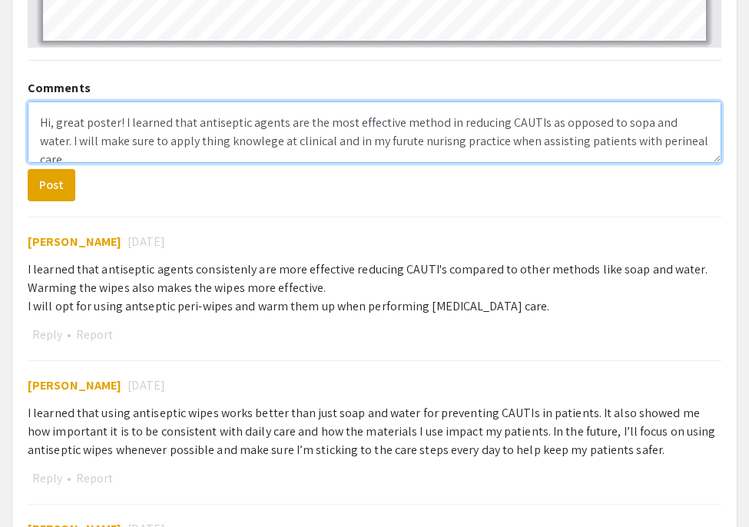
click at [633, 101] on textarea "Hi, great poster! I learned that antiseptic agents are the most effective metho…" at bounding box center [374, 131] width 693 height 61
click at [184, 118] on textarea "Hi, great poster! I learned that antiseptic agents are the most effective metho…" at bounding box center [374, 131] width 693 height 61
click at [230, 118] on textarea "Hi, great poster! I learned that antiseptic agents are the most effective metho…" at bounding box center [374, 131] width 693 height 61
click at [169, 129] on textarea "Hi, great poster! I learned that antiseptic agents are the most effective metho…" at bounding box center [374, 131] width 693 height 61
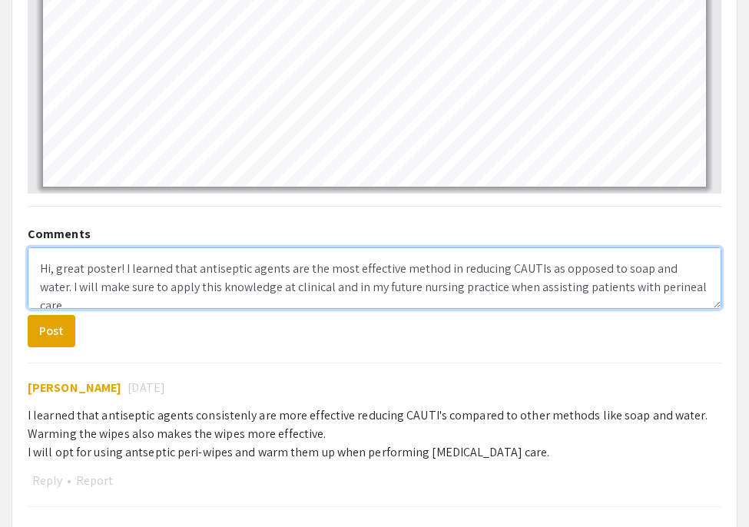
scroll to position [1144, 0]
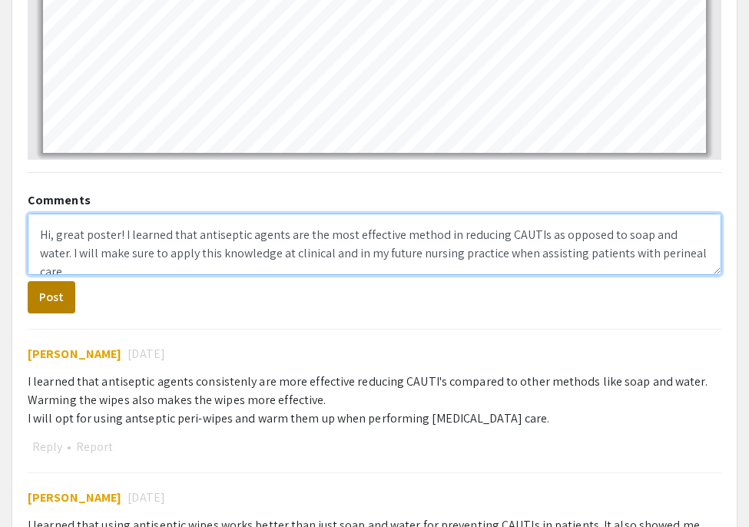
type textarea "Hi, great poster! I learned that antiseptic agents are the most effective metho…"
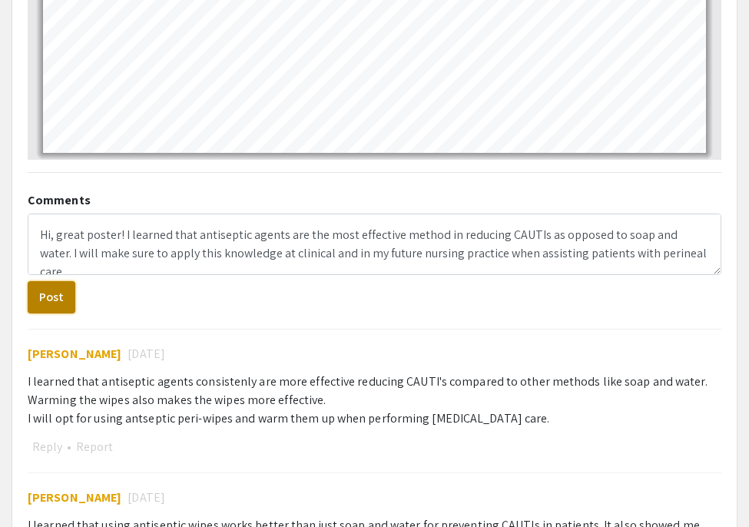
click at [65, 281] on button "Post" at bounding box center [52, 297] width 48 height 32
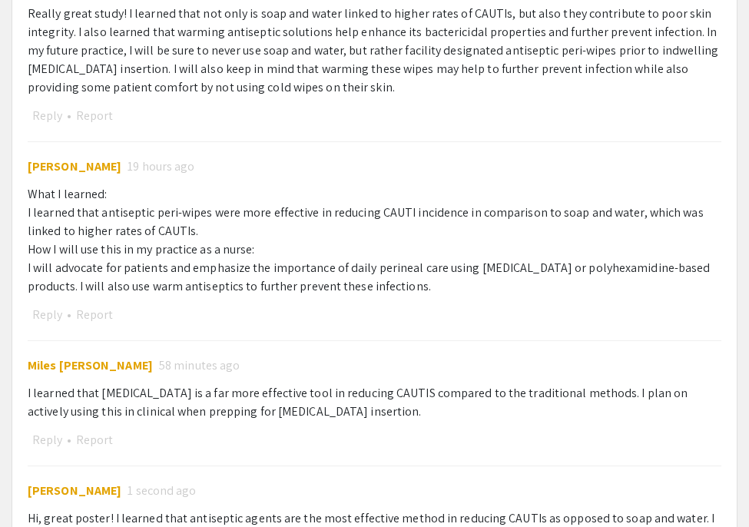
scroll to position [2282, 0]
